Goal: Task Accomplishment & Management: Manage account settings

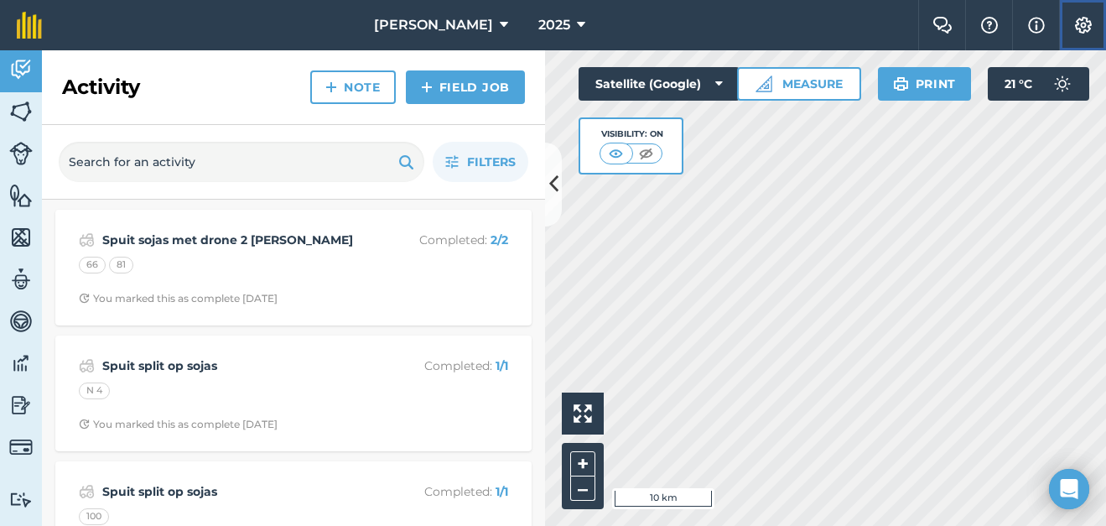
click at [1086, 22] on img at bounding box center [1083, 25] width 20 height 17
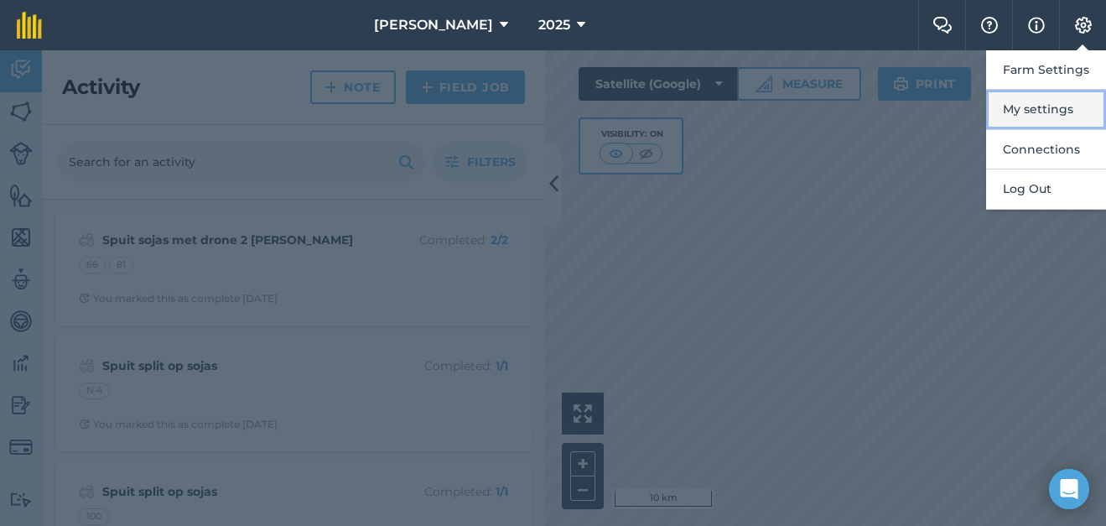
click at [1046, 106] on button "My settings" at bounding box center [1046, 109] width 120 height 39
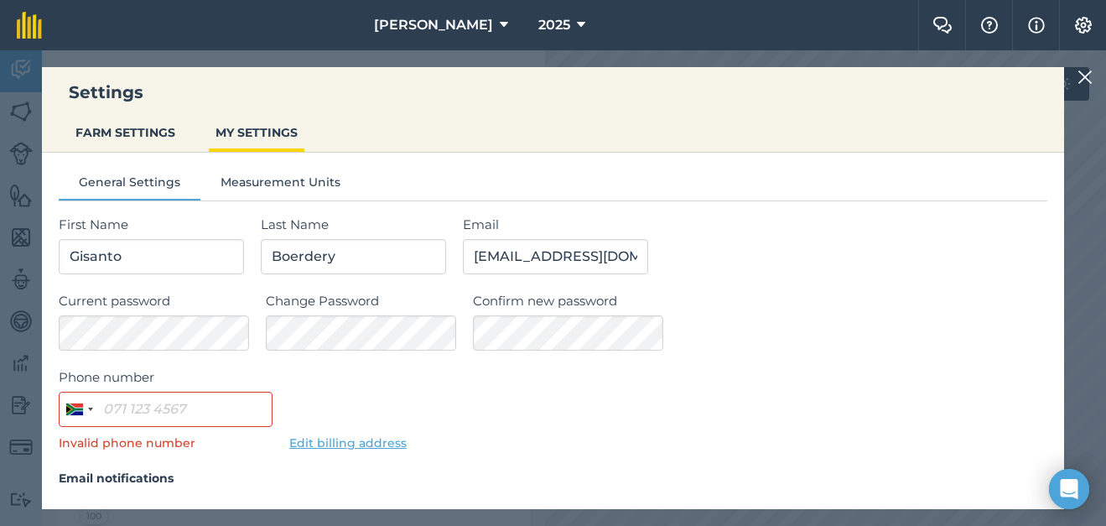
click at [1088, 76] on img at bounding box center [1085, 77] width 15 height 20
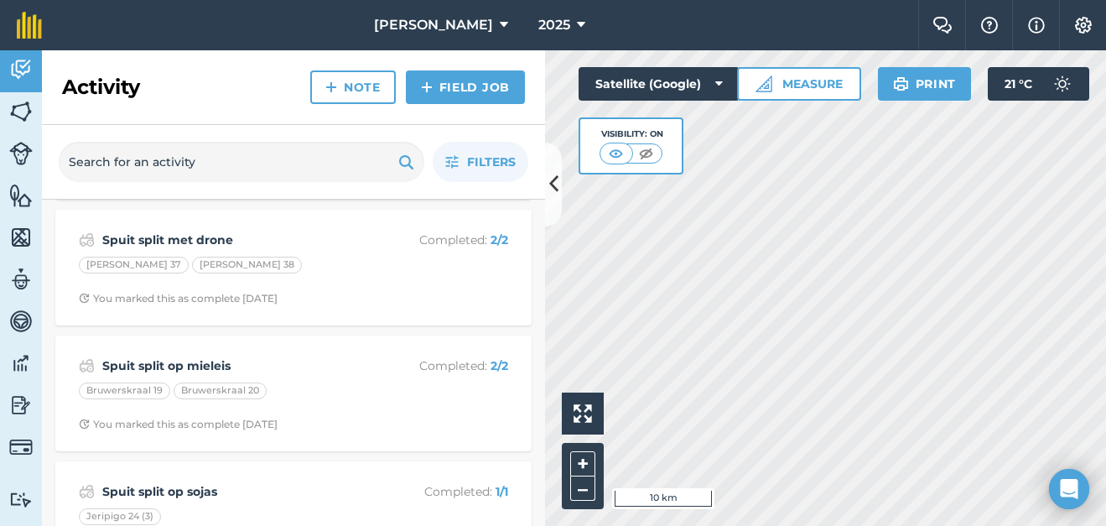
scroll to position [587, 0]
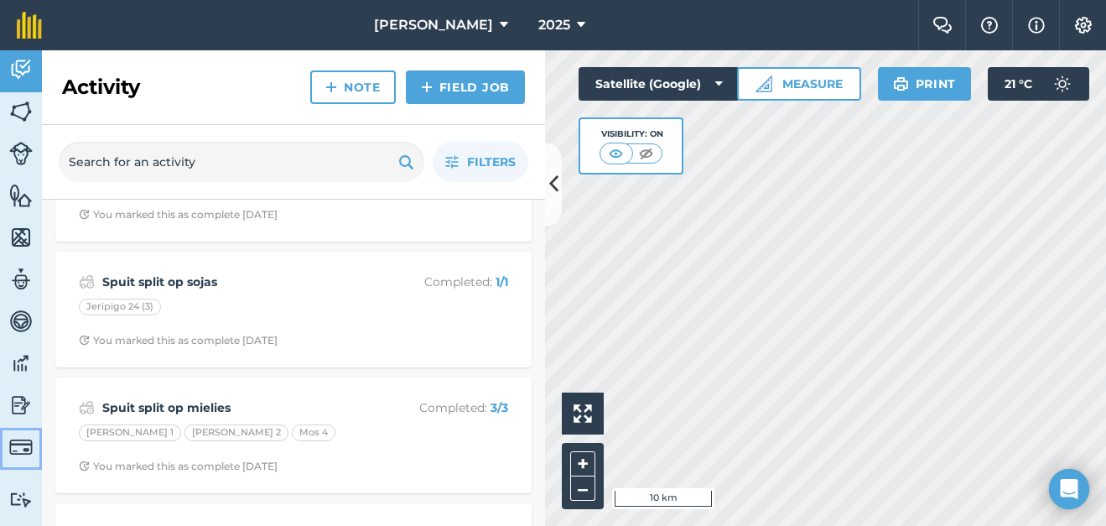
click at [18, 444] on img at bounding box center [20, 446] width 23 height 23
